Goal: Task Accomplishment & Management: Manage account settings

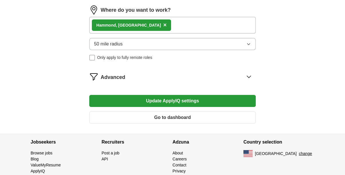
scroll to position [345, 0]
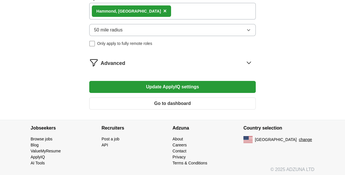
click at [183, 82] on button "Update ApplyIQ settings" at bounding box center [172, 87] width 167 height 12
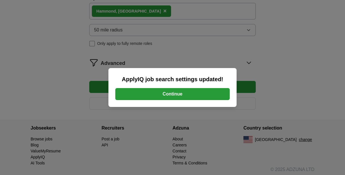
click at [178, 94] on button "Continue" at bounding box center [172, 94] width 115 height 12
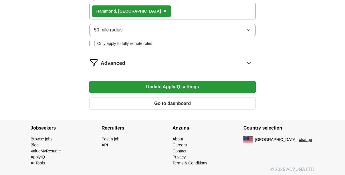
click at [178, 99] on button "Go to dashboard" at bounding box center [172, 104] width 167 height 12
click at [181, 100] on button "Go to dashboard" at bounding box center [172, 104] width 167 height 12
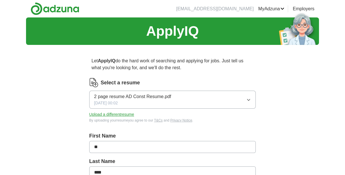
click at [249, 100] on icon "button" at bounding box center [249, 99] width 3 height 1
click at [0, 0] on link "ApplyIQ" at bounding box center [0, 0] width 0 height 0
